Goal: Find contact information: Find contact information

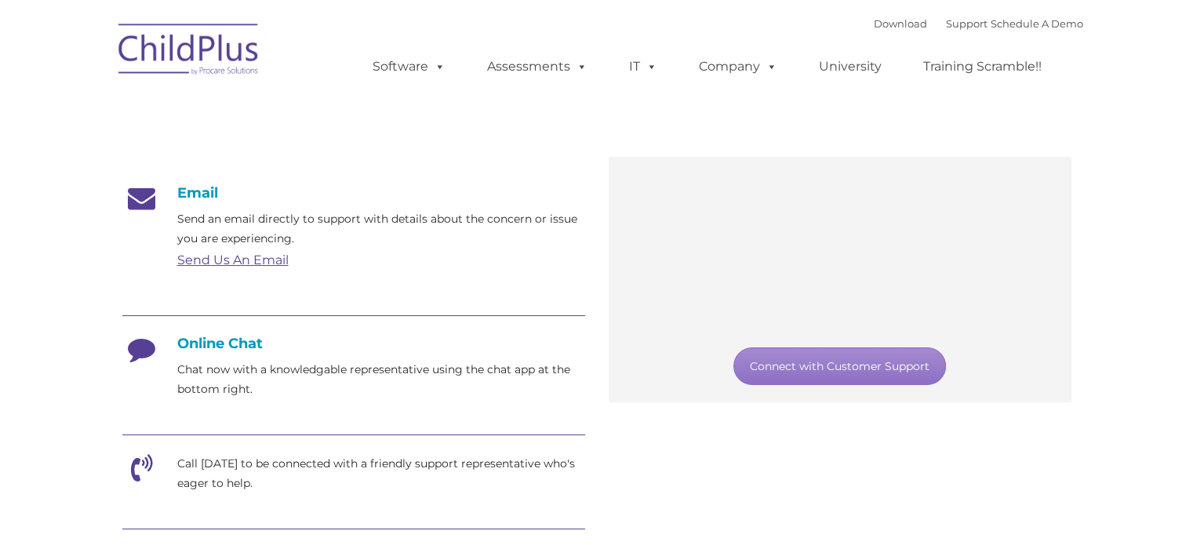
scroll to position [191, 0]
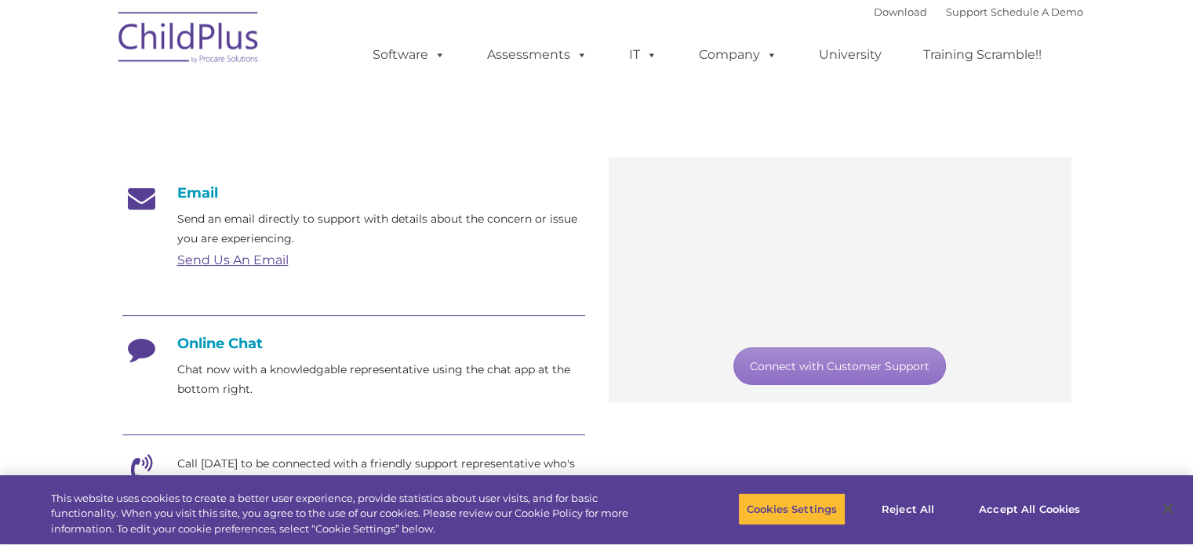
type input ""
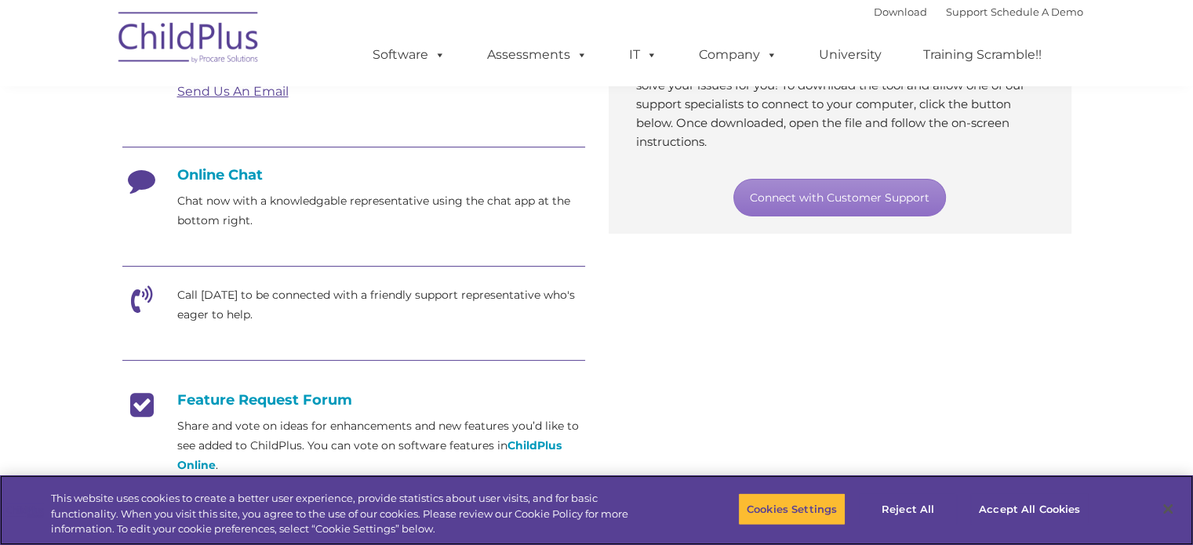
scroll to position [362, 0]
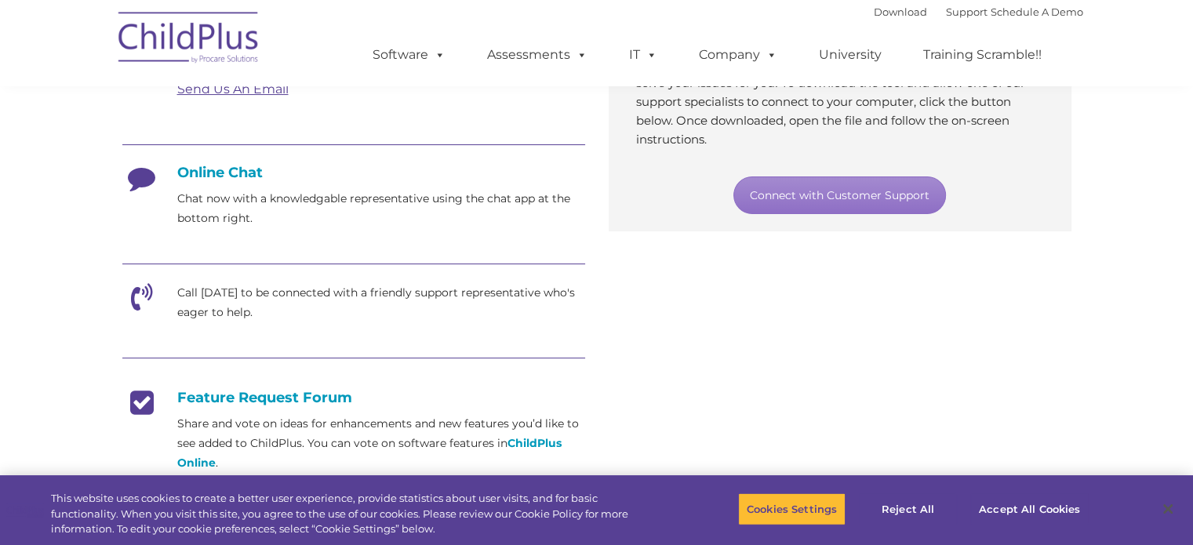
click at [150, 291] on icon at bounding box center [141, 302] width 39 height 39
click at [225, 309] on p "Call [DATE] to be connected with a friendly support representative who's eager …" at bounding box center [381, 302] width 408 height 39
click at [247, 296] on p "Call [DATE] to be connected with a friendly support representative who's eager …" at bounding box center [381, 302] width 408 height 39
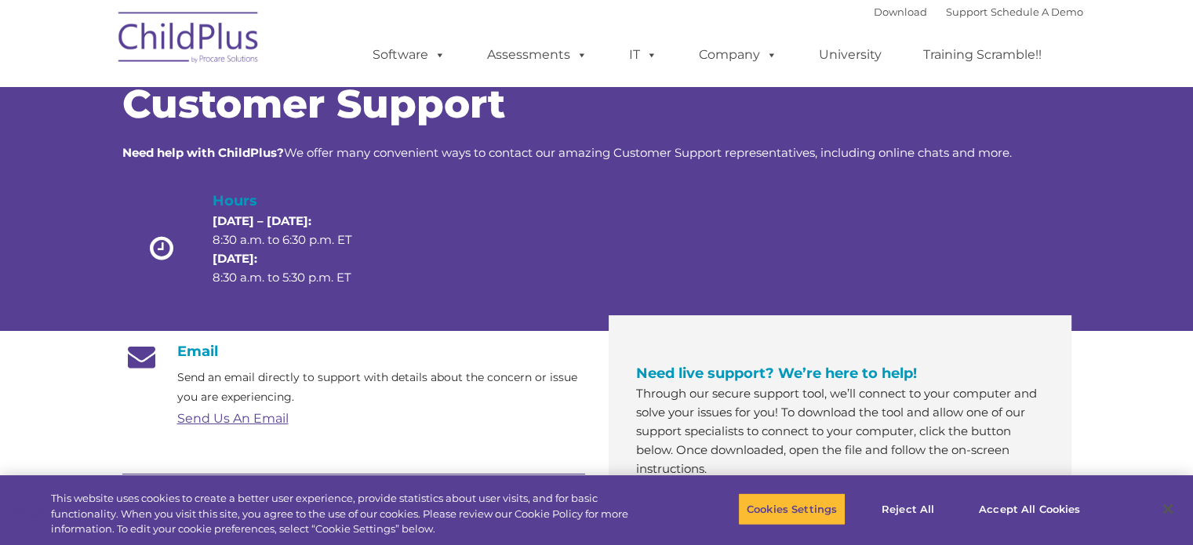
scroll to position [0, 0]
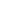
click at [0, 0] on html at bounding box center [0, 0] width 0 height 0
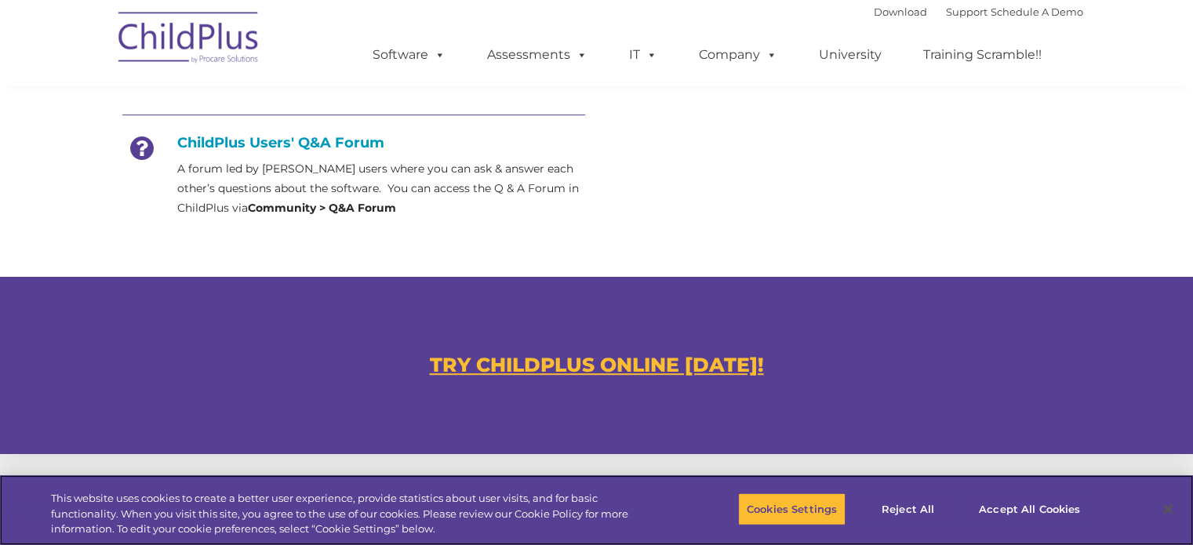
scroll to position [765, 0]
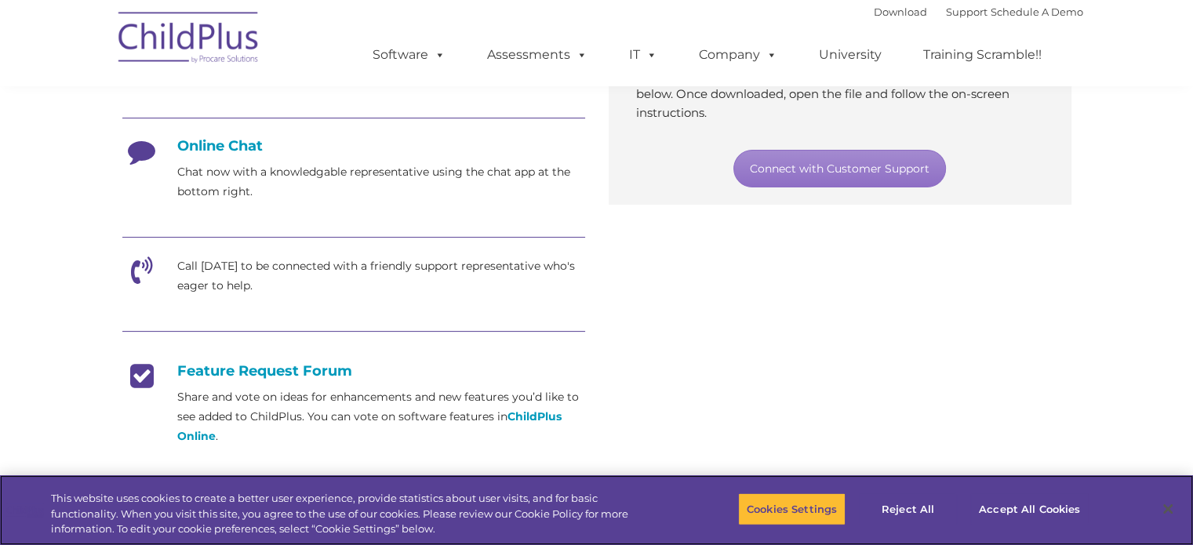
scroll to position [391, 0]
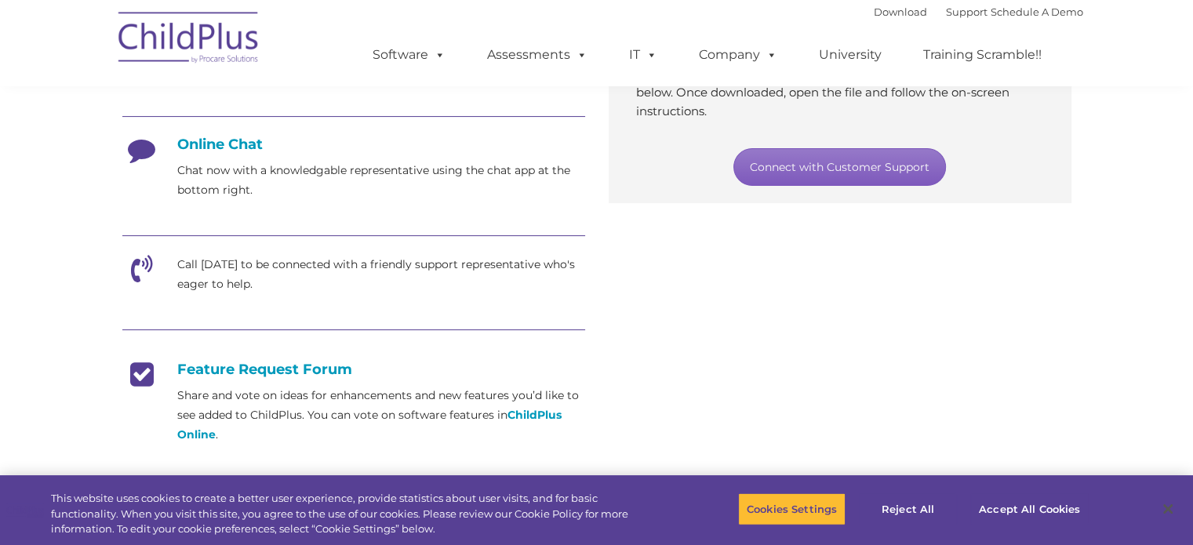
click at [825, 162] on link "Connect with Customer Support" at bounding box center [839, 167] width 213 height 38
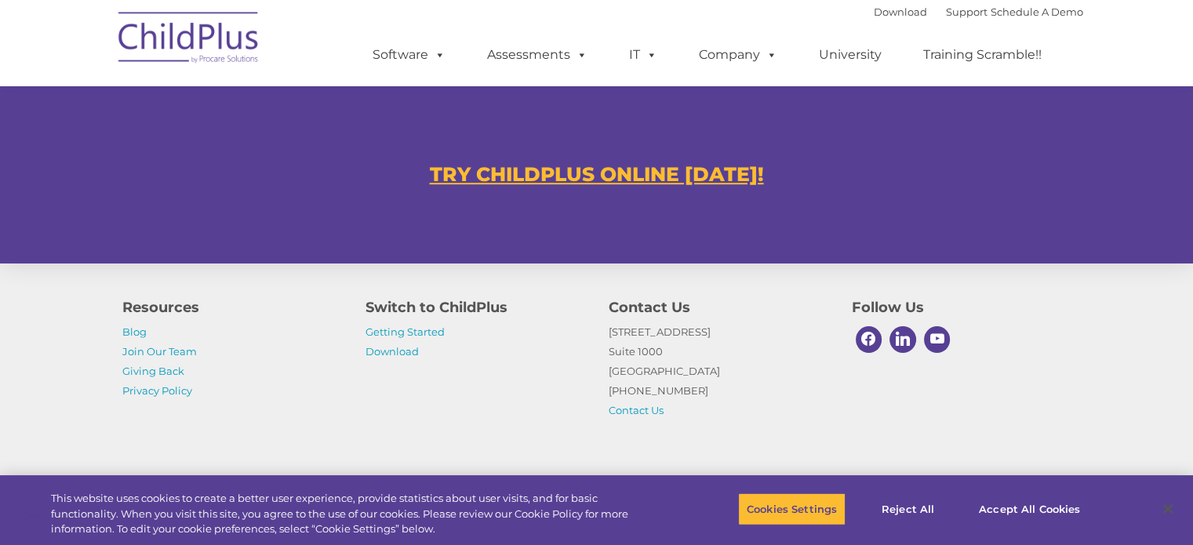
scroll to position [998, 0]
